Goal: Information Seeking & Learning: Learn about a topic

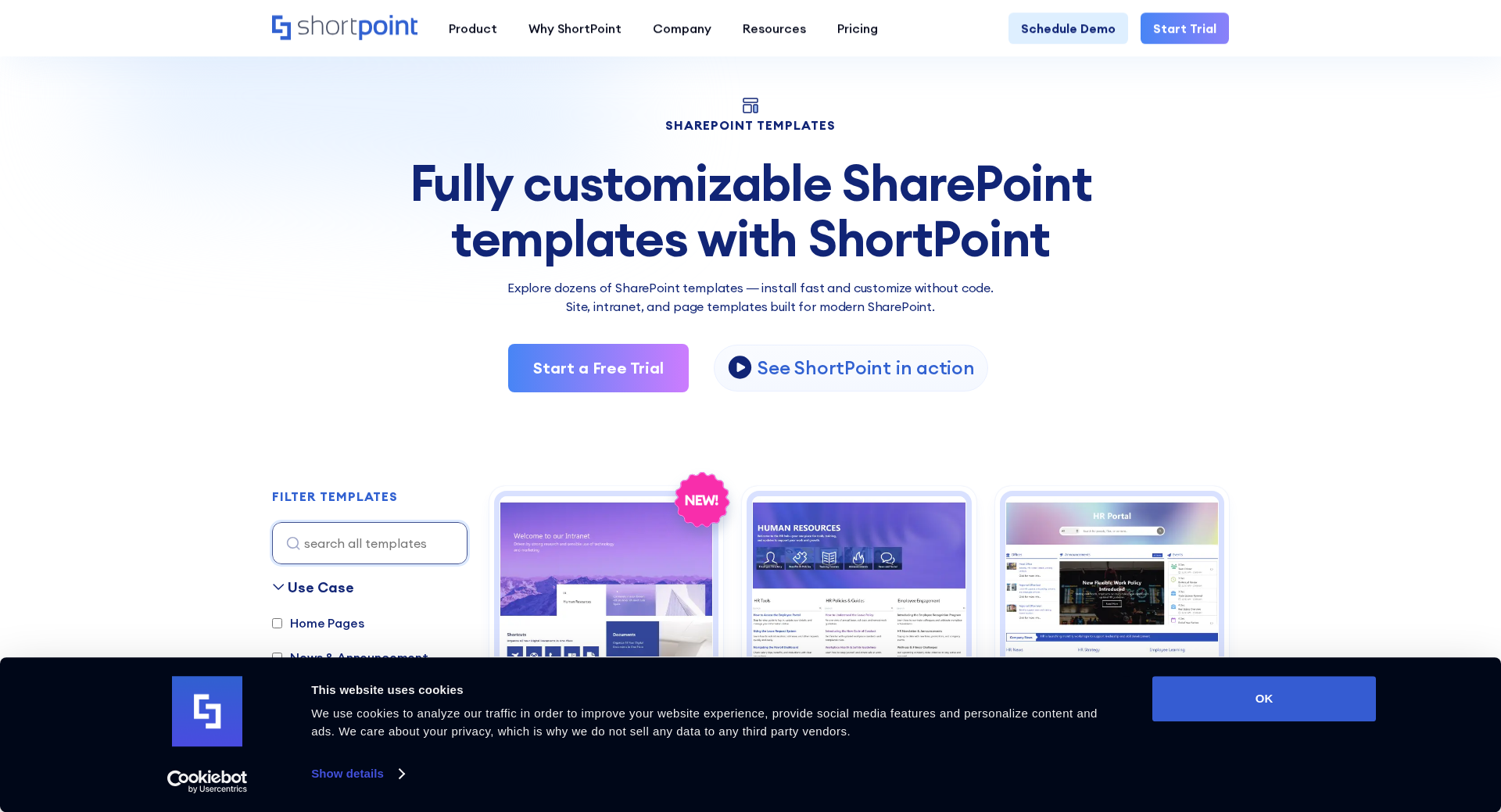
scroll to position [80, 0]
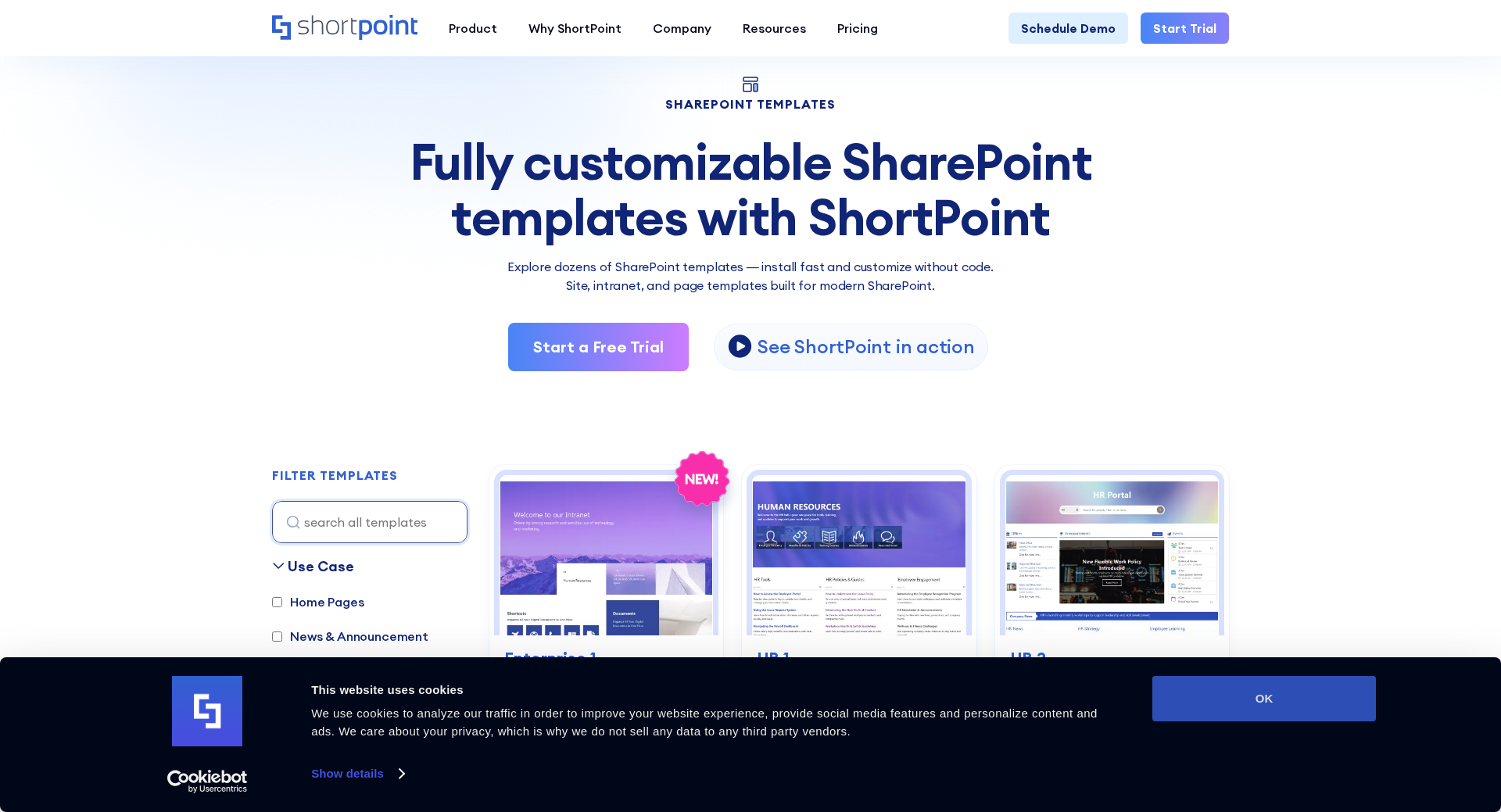
click at [1299, 717] on button "OK" at bounding box center [1264, 698] width 224 height 46
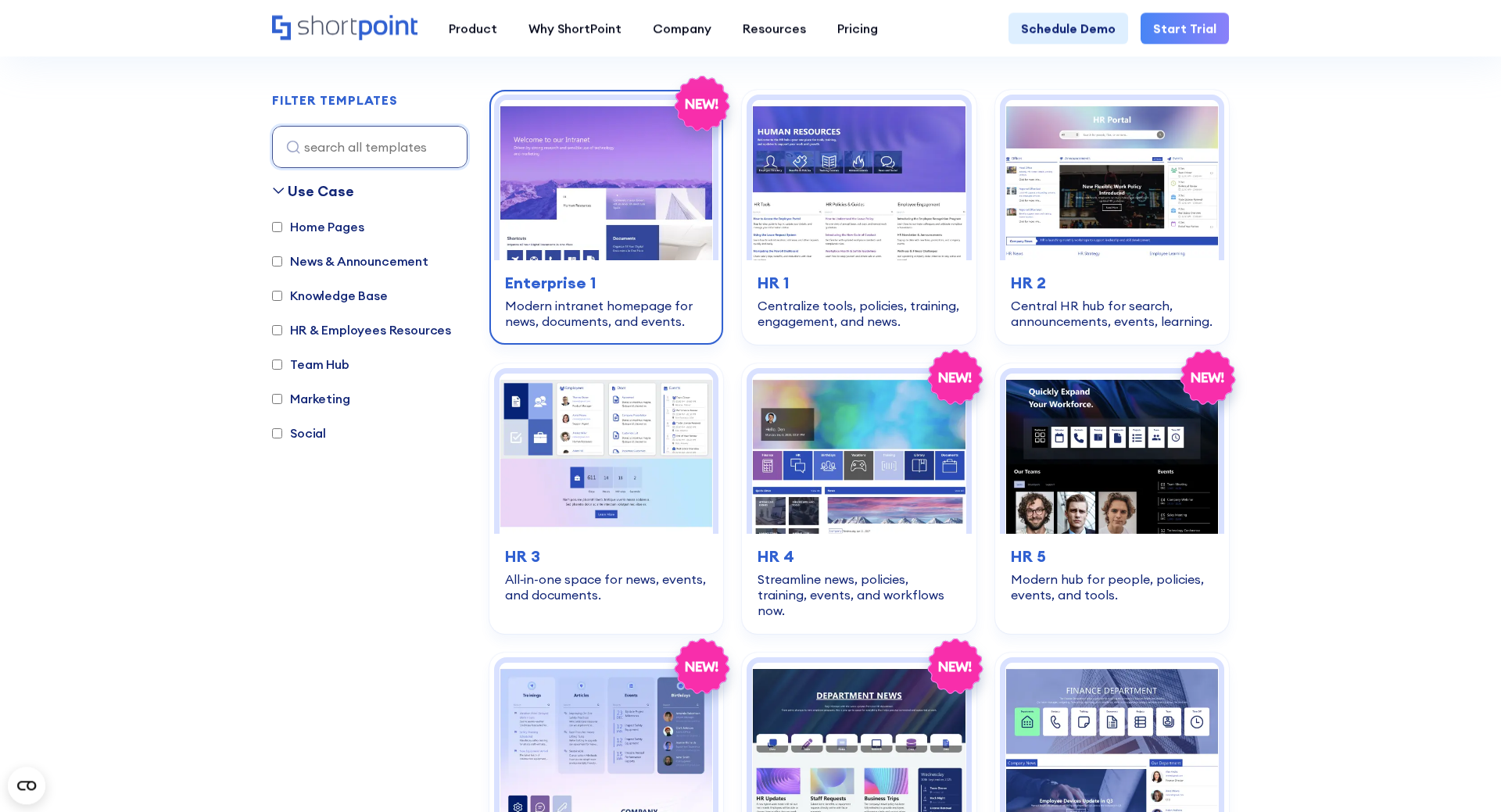
scroll to position [478, 0]
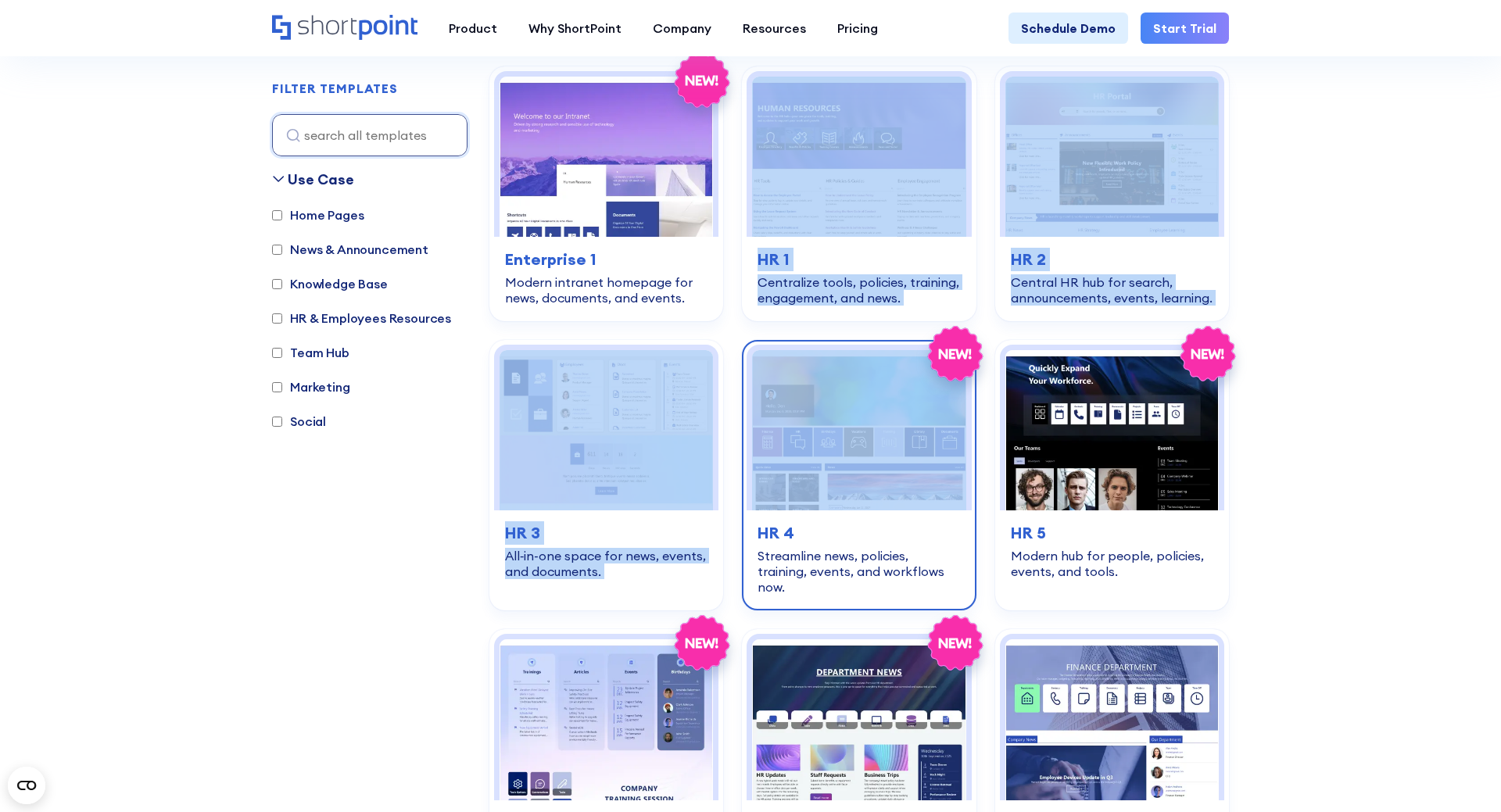
drag, startPoint x: 729, startPoint y: 255, endPoint x: 759, endPoint y: 498, distance: 244.8
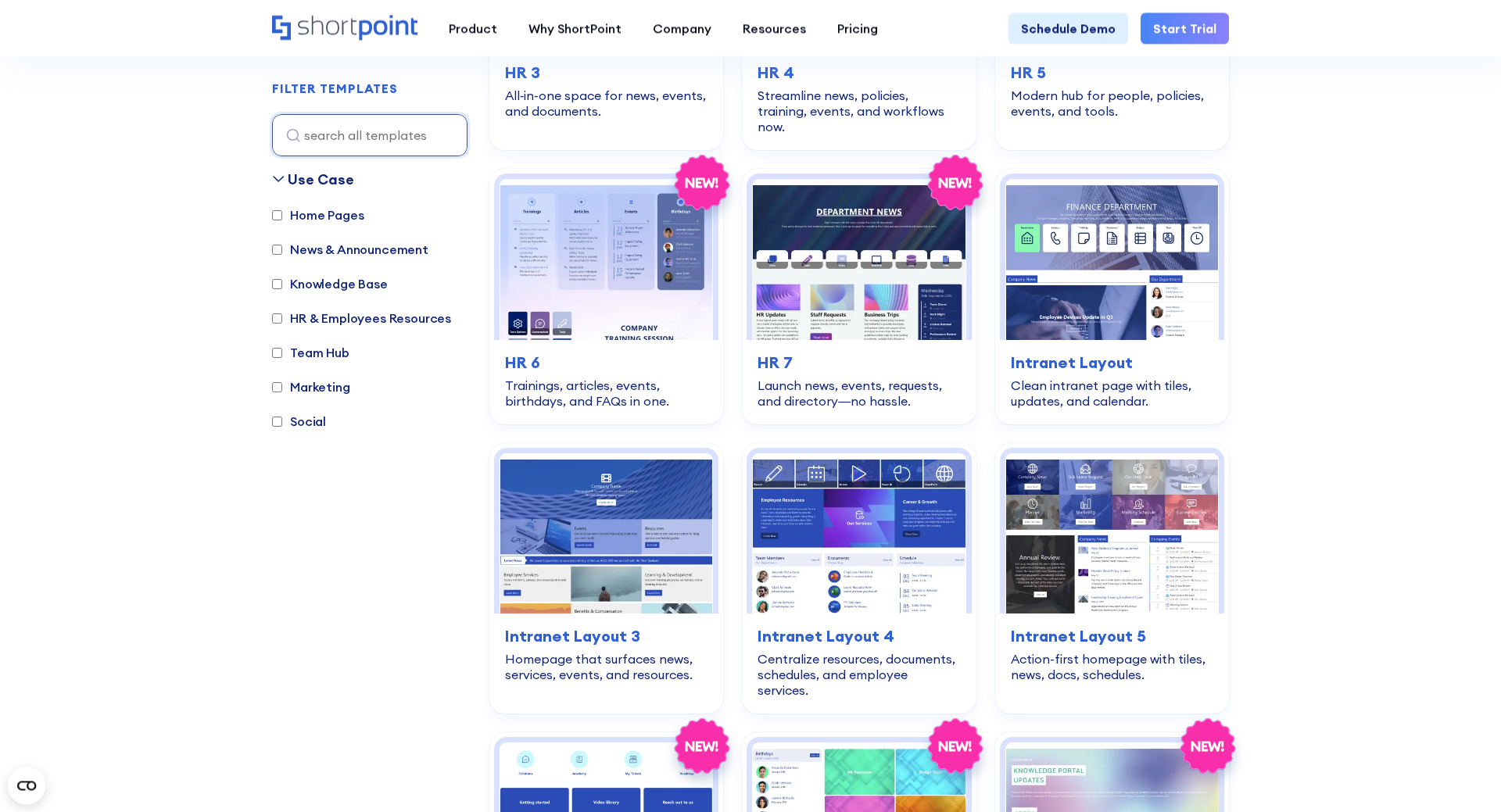
scroll to position [956, 0]
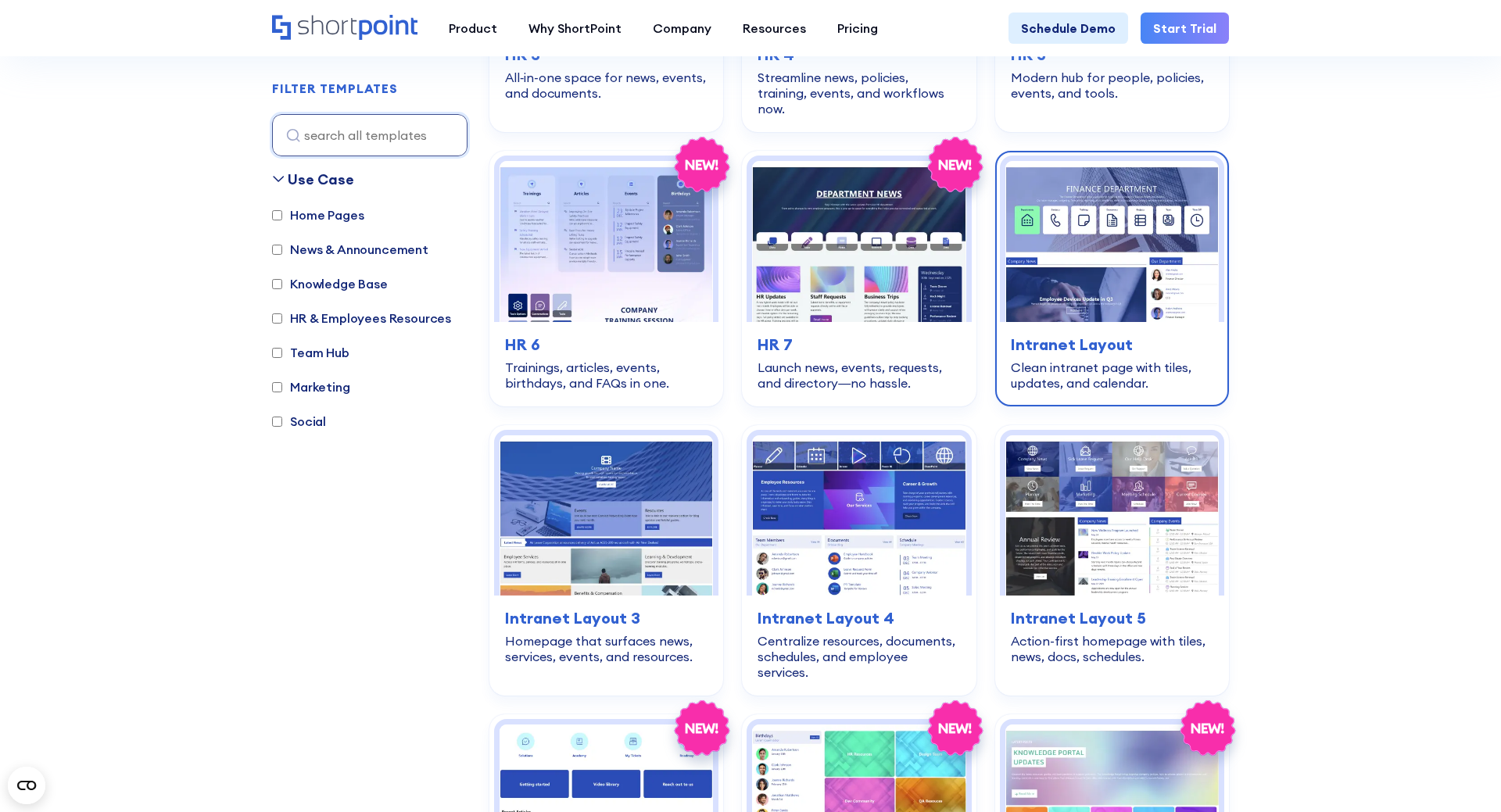
click at [1090, 261] on img at bounding box center [1111, 241] width 213 height 160
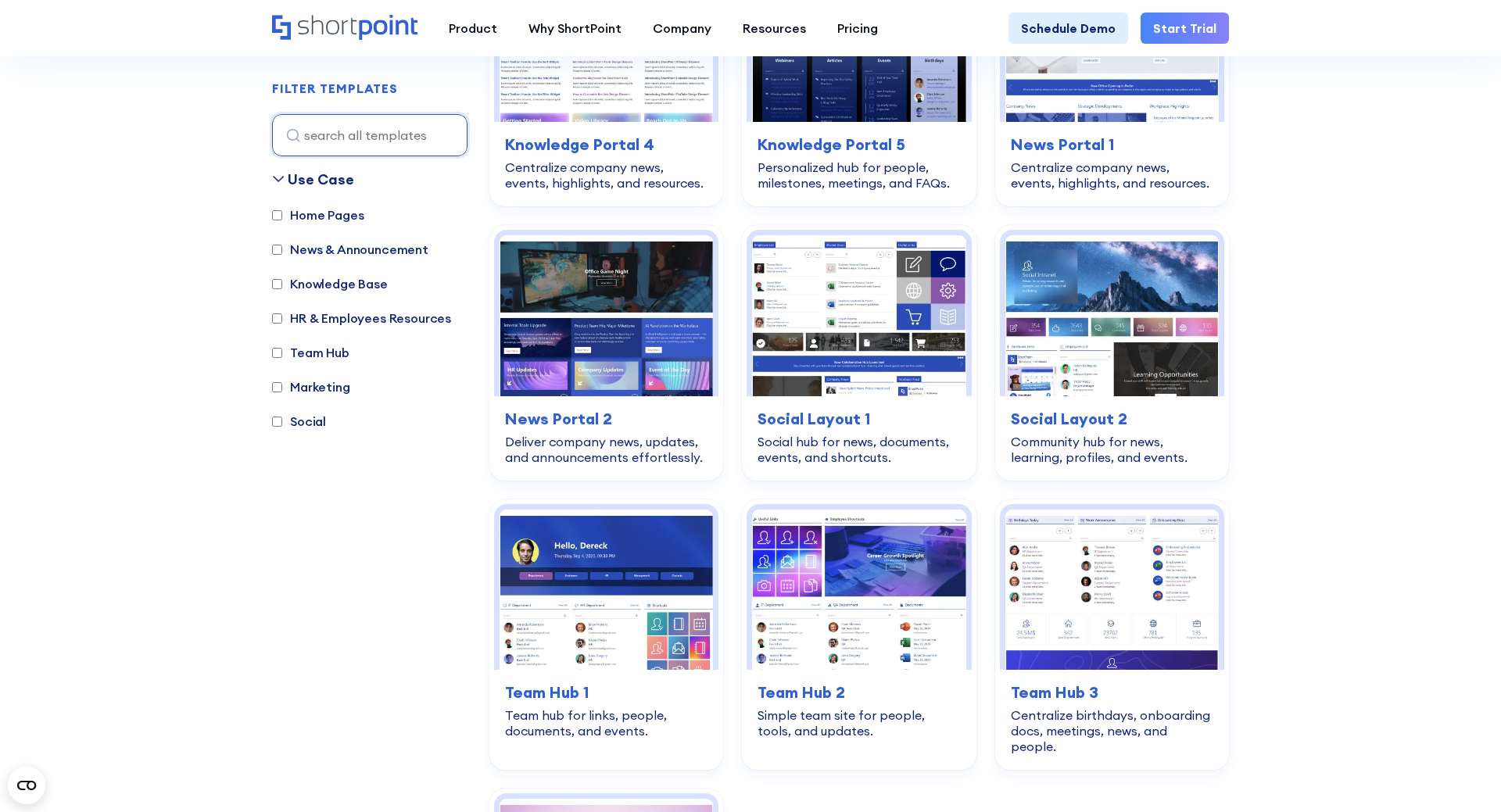
scroll to position [2073, 0]
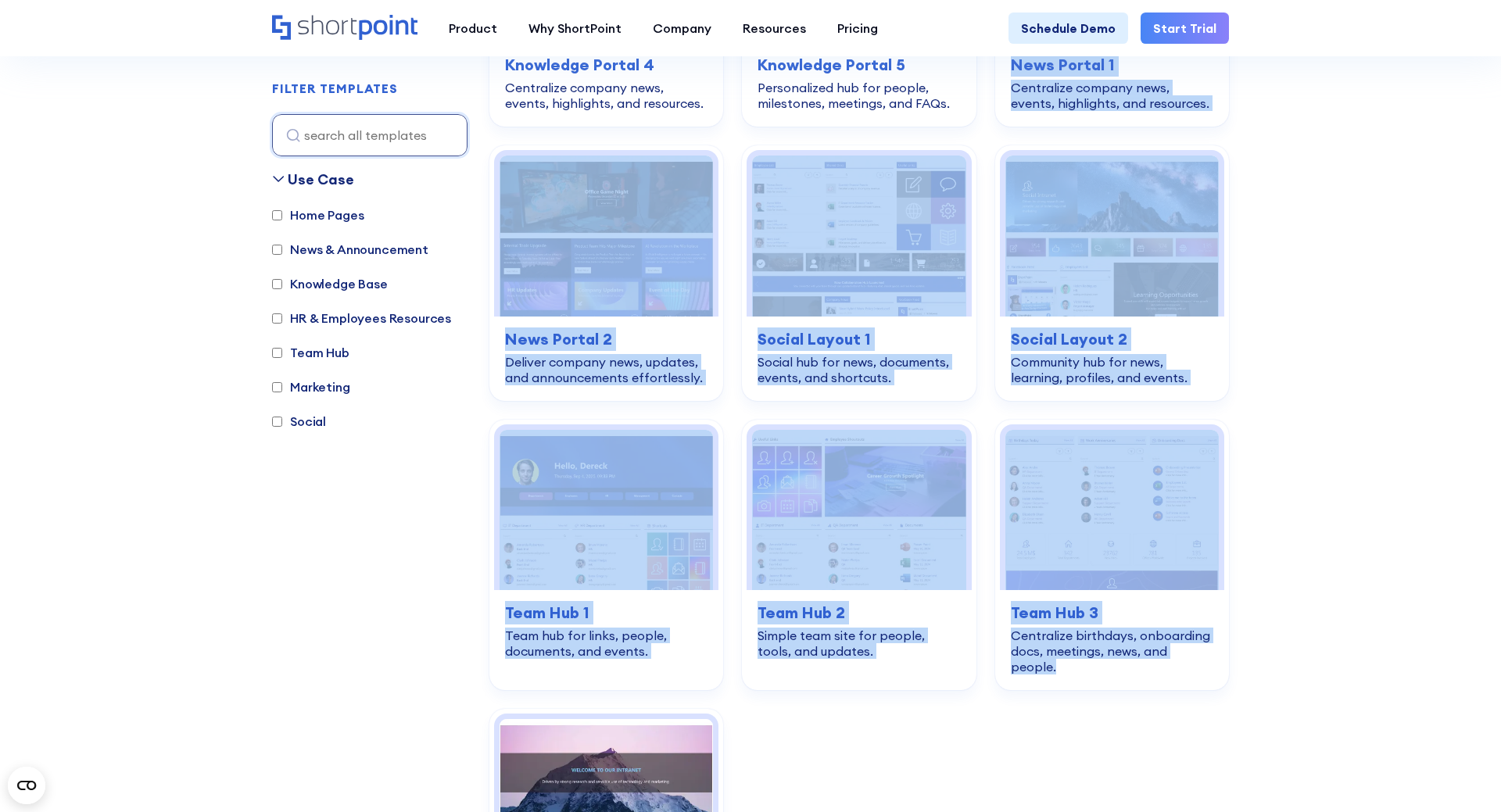
drag, startPoint x: 369, startPoint y: 603, endPoint x: 1008, endPoint y: 747, distance: 655.0
click at [467, 746] on div "Use Case Home Pages News & Announcement Knowledge Base HR & Employees Resources…" at bounding box center [370, 457] width 195 height 577
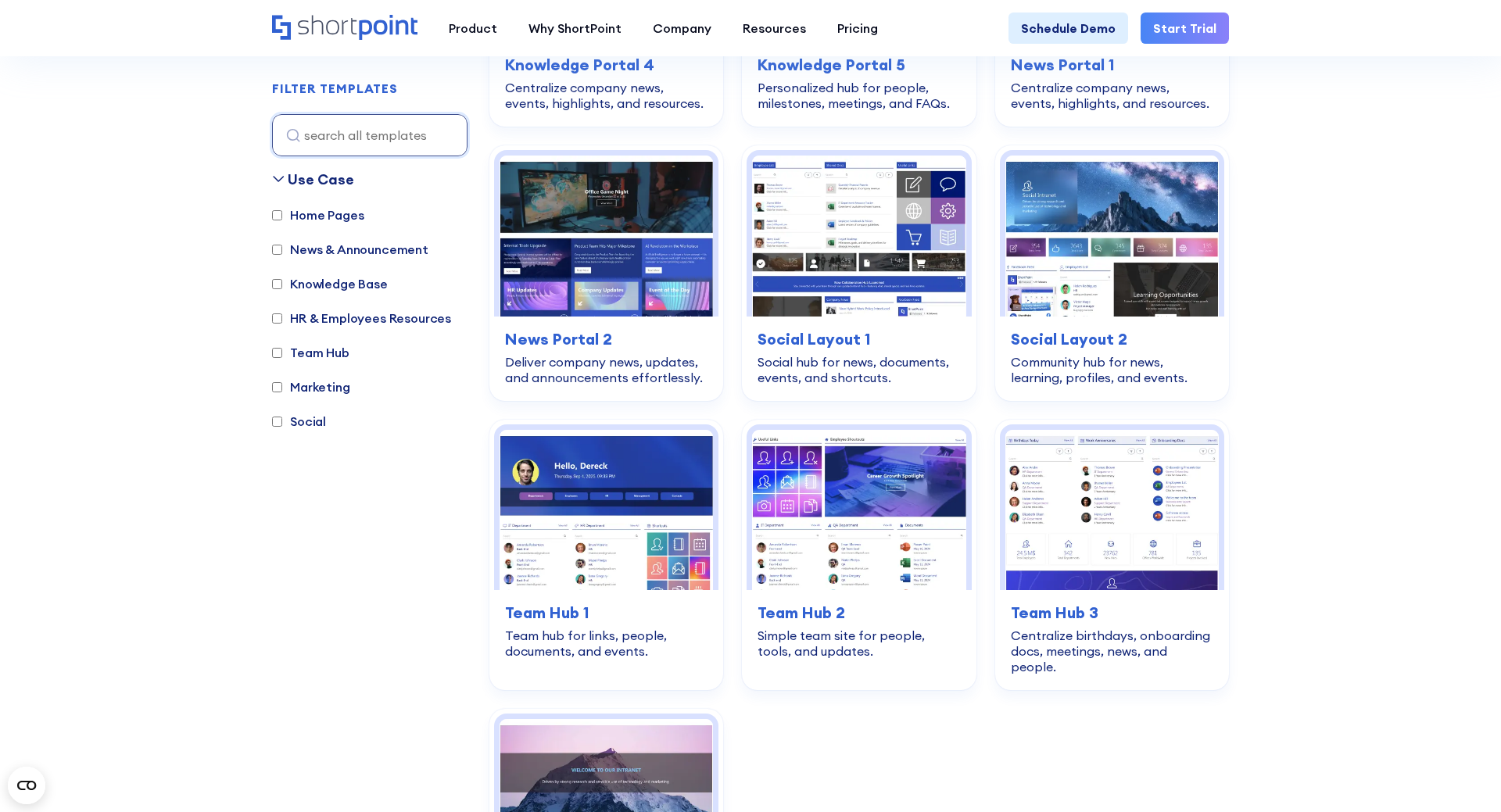
drag, startPoint x: 1224, startPoint y: 746, endPoint x: 414, endPoint y: 571, distance: 828.7
click at [367, 587] on div "Use Case Home Pages News & Announcement Knowledge Base HR & Employees Resources…" at bounding box center [370, 457] width 195 height 577
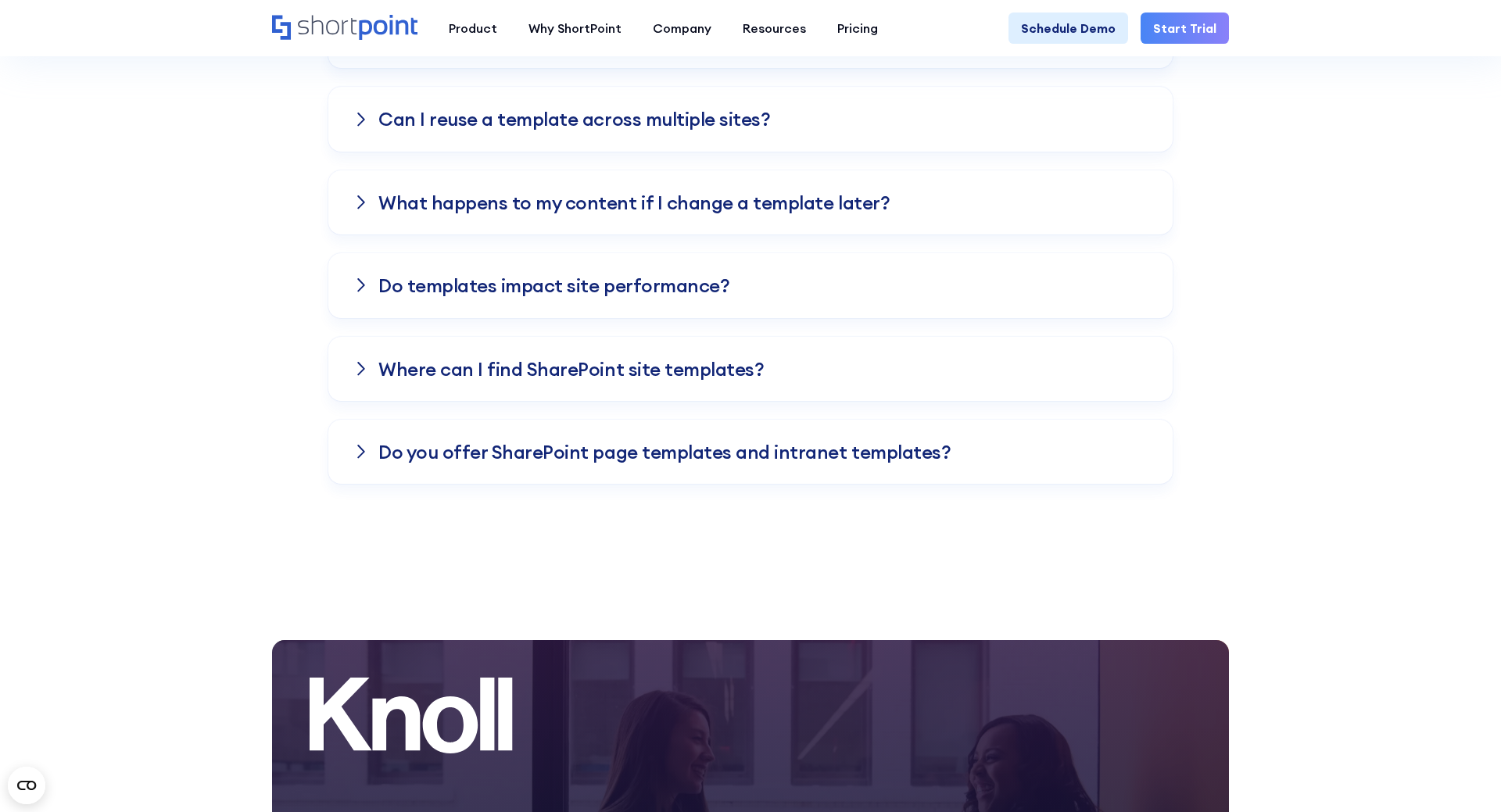
scroll to position [4782, 0]
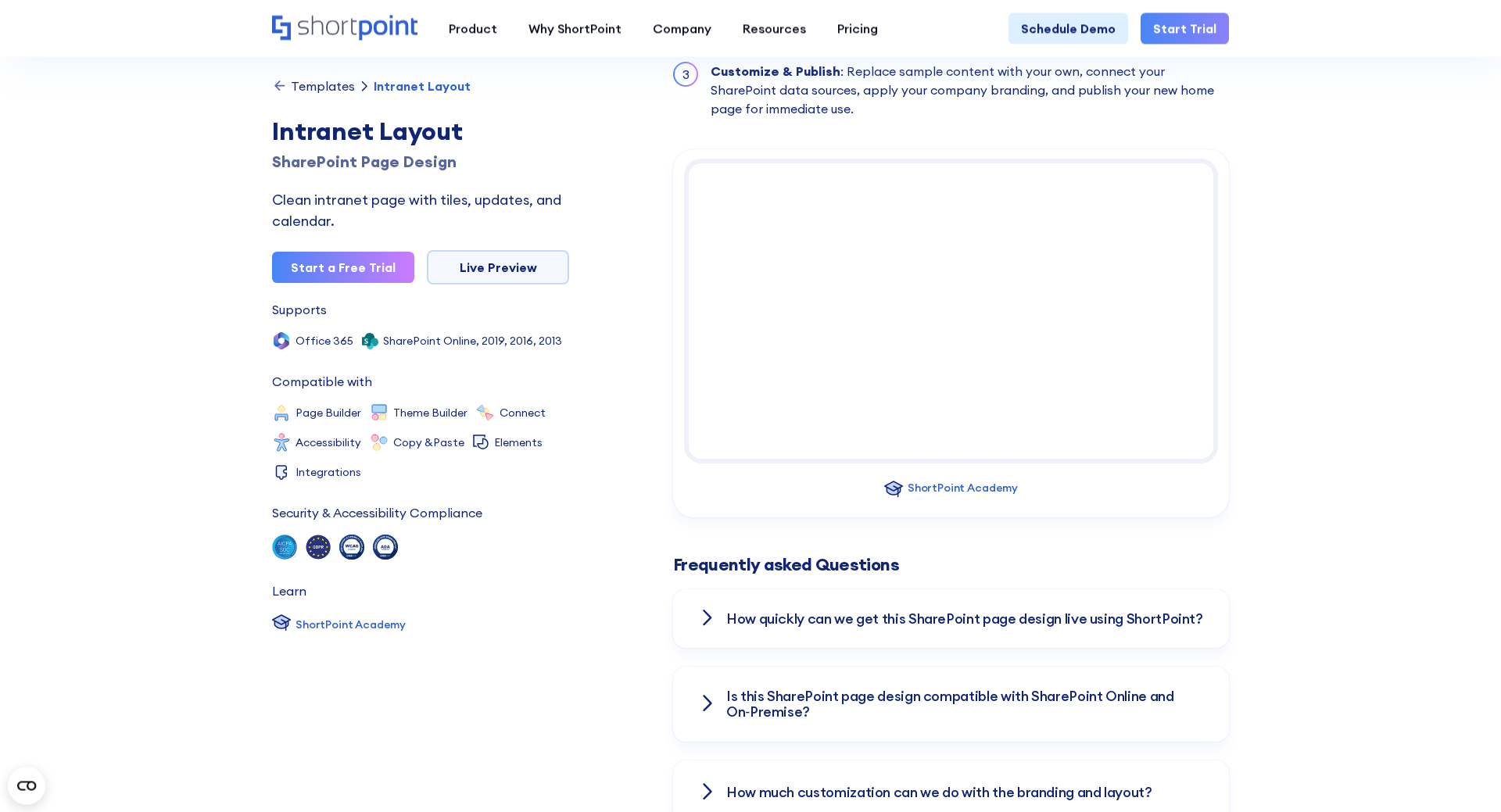
scroll to position [1673, 0]
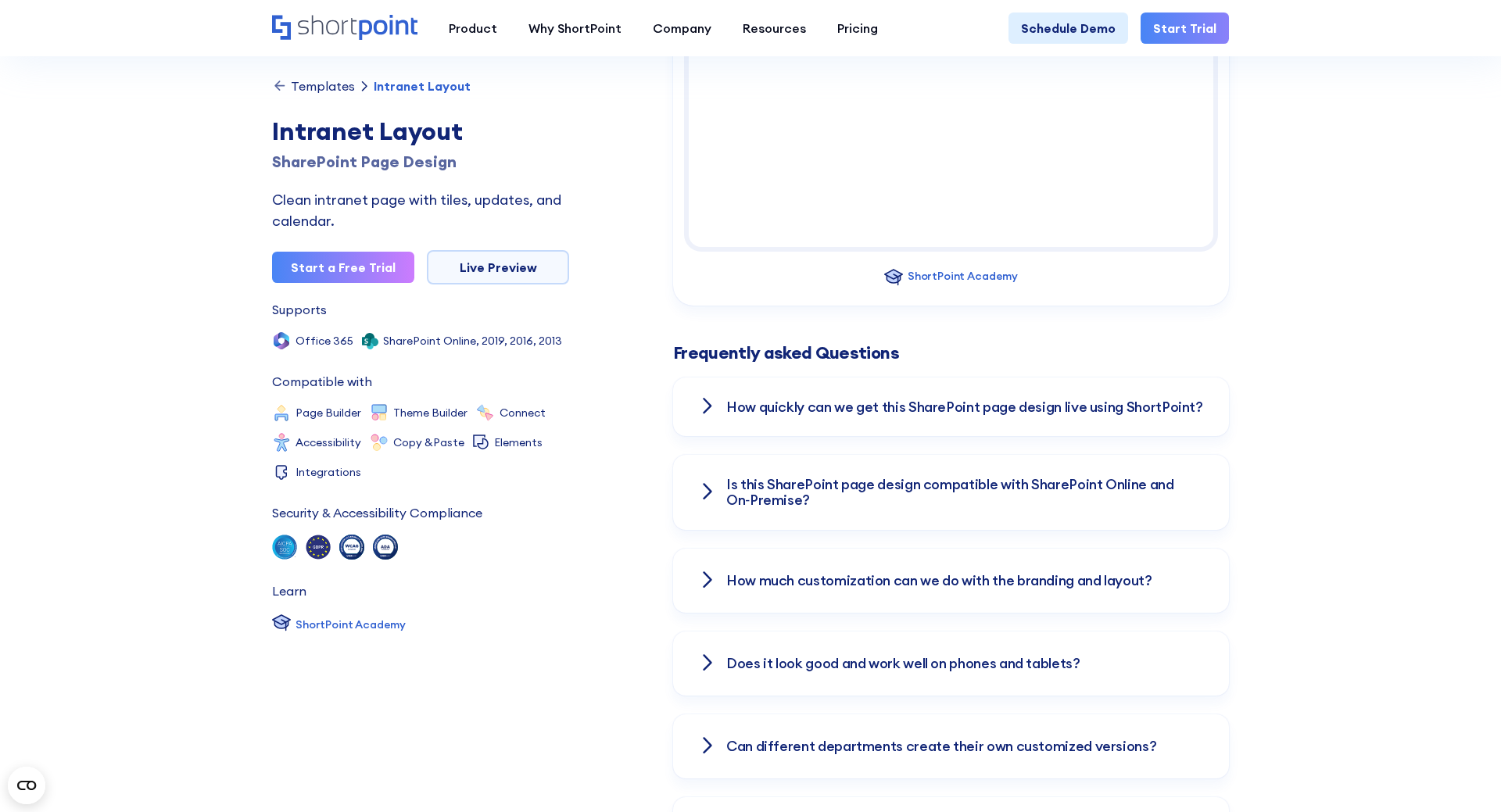
scroll to position [2152, 0]
